Goal: Information Seeking & Learning: Find specific fact

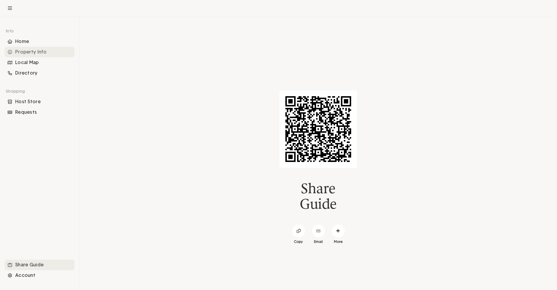
click at [37, 50] on div "Property Info" at bounding box center [40, 52] width 70 height 11
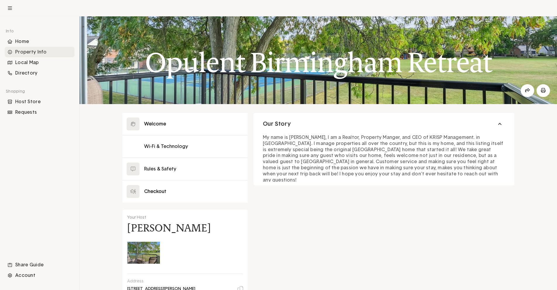
click at [164, 187] on button at bounding box center [184, 191] width 125 height 22
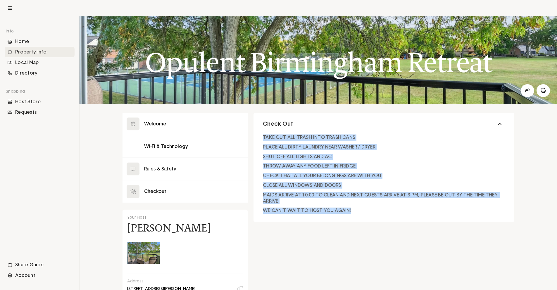
drag, startPoint x: 260, startPoint y: 136, endPoint x: 353, endPoint y: 211, distance: 119.8
click at [353, 211] on div "TAKE OUT ALL TRASH INTO TRASH CANS PLACE ALL DIRTY LAUNDRY NEAR WASHER / DRYER …" at bounding box center [383, 175] width 260 height 87
copy div "TAKE OUT ALL TRASH INTO TRASH CANS PLACE ALL DIRTY LAUNDRY NEAR WASHER / DRYER …"
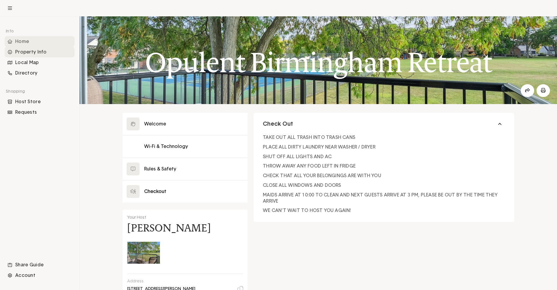
click at [39, 44] on div "Home" at bounding box center [40, 41] width 70 height 11
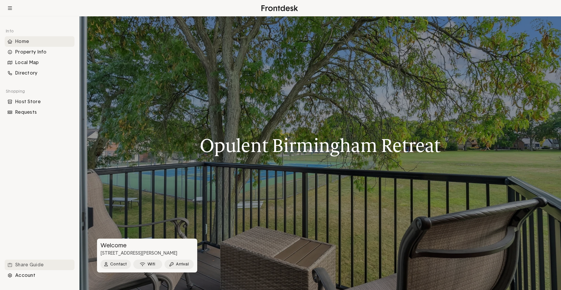
click at [54, 262] on div "Share Guide" at bounding box center [40, 265] width 70 height 11
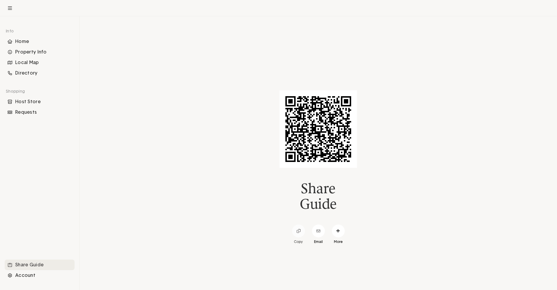
click at [294, 231] on span at bounding box center [298, 231] width 13 height 13
click at [36, 54] on div "Property Info" at bounding box center [40, 52] width 70 height 11
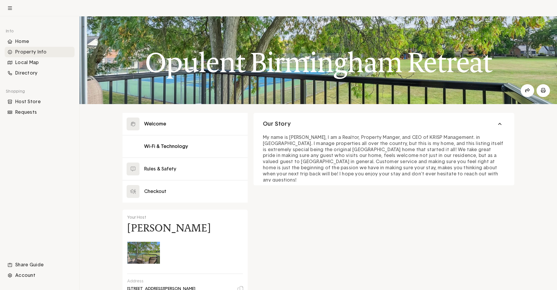
click at [158, 145] on button at bounding box center [184, 146] width 125 height 22
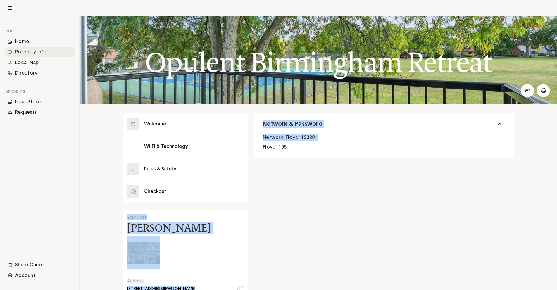
drag, startPoint x: 318, startPoint y: 136, endPoint x: 250, endPoint y: 139, distance: 67.6
click at [250, 139] on div "Close Welcome Wi-Fi & Technology Rules & Safety Checkout Your Host [PERSON_NAME…" at bounding box center [318, 241] width 392 height 256
click at [268, 137] on span "Network: Floyd1193201" at bounding box center [290, 137] width 54 height 5
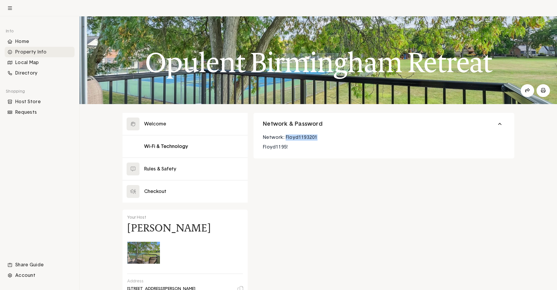
drag, startPoint x: 319, startPoint y: 137, endPoint x: 286, endPoint y: 138, distance: 33.0
click at [286, 138] on p "Network: Floyd1193201" at bounding box center [384, 137] width 242 height 6
copy span "Floyd1193201"
drag, startPoint x: 292, startPoint y: 145, endPoint x: 259, endPoint y: 147, distance: 32.5
click at [259, 147] on div "Network: Floyd1193201 Floyd1195!" at bounding box center [383, 143] width 260 height 23
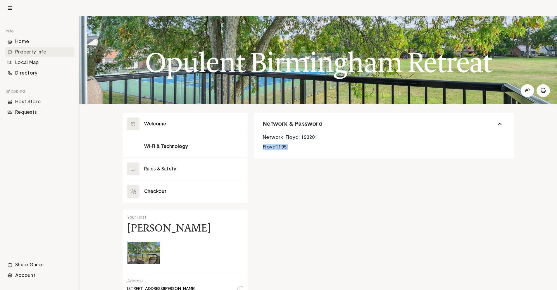
copy span "Floyd1195!"
